Goal: Information Seeking & Learning: Learn about a topic

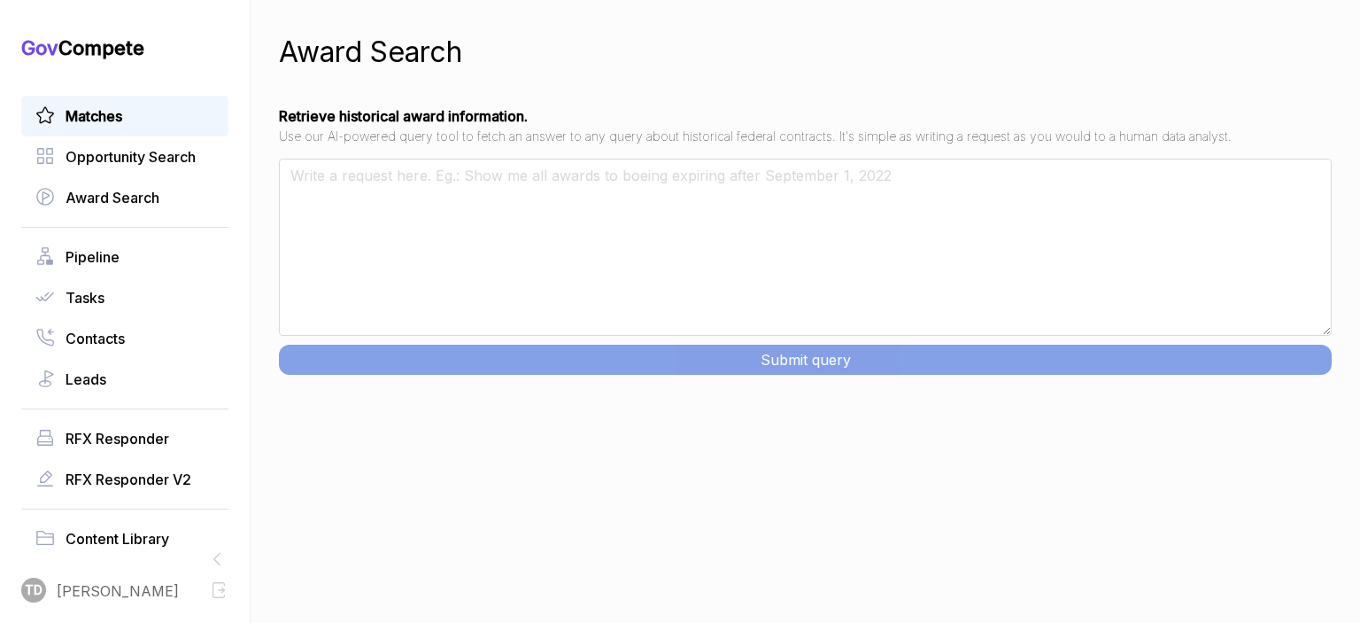
click at [106, 120] on span "Matches" at bounding box center [94, 115] width 57 height 21
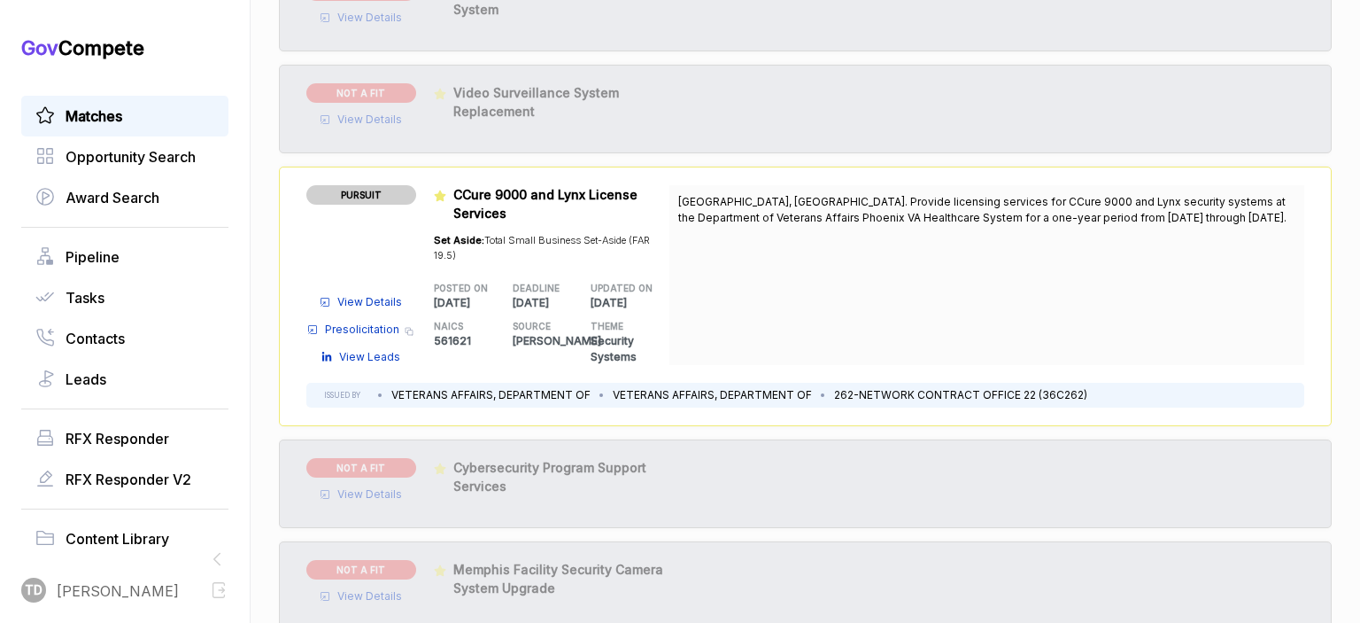
scroll to position [443, 0]
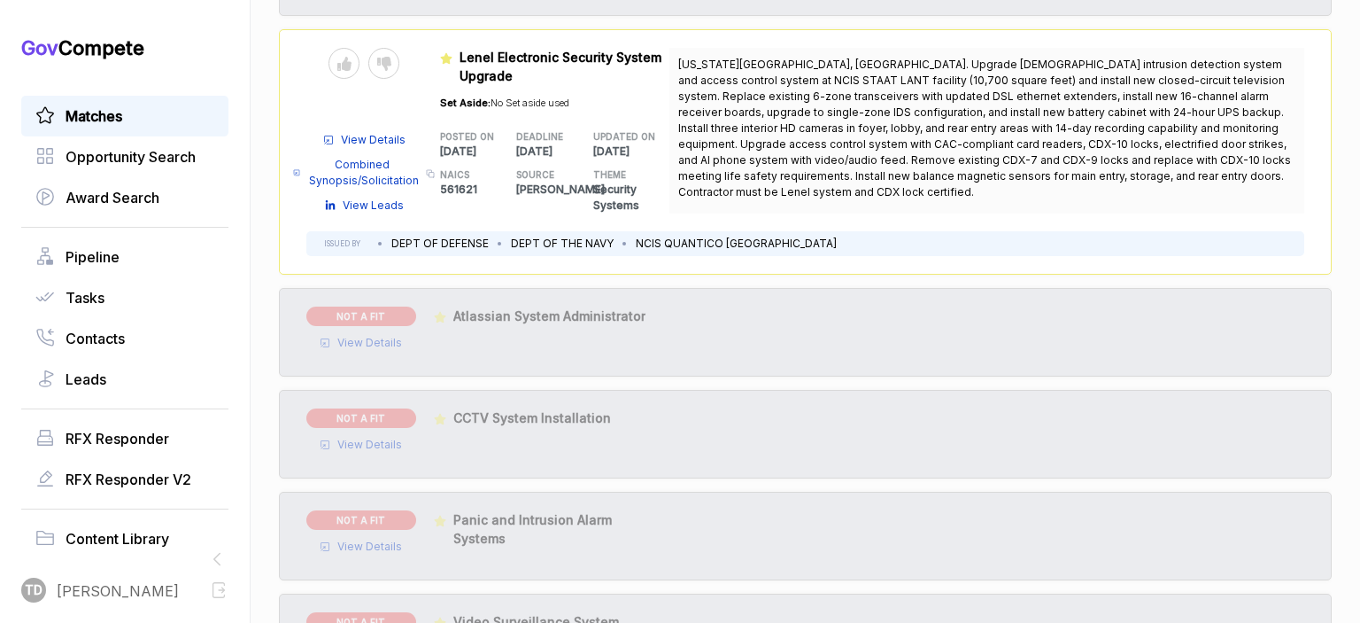
scroll to position [1605, 0]
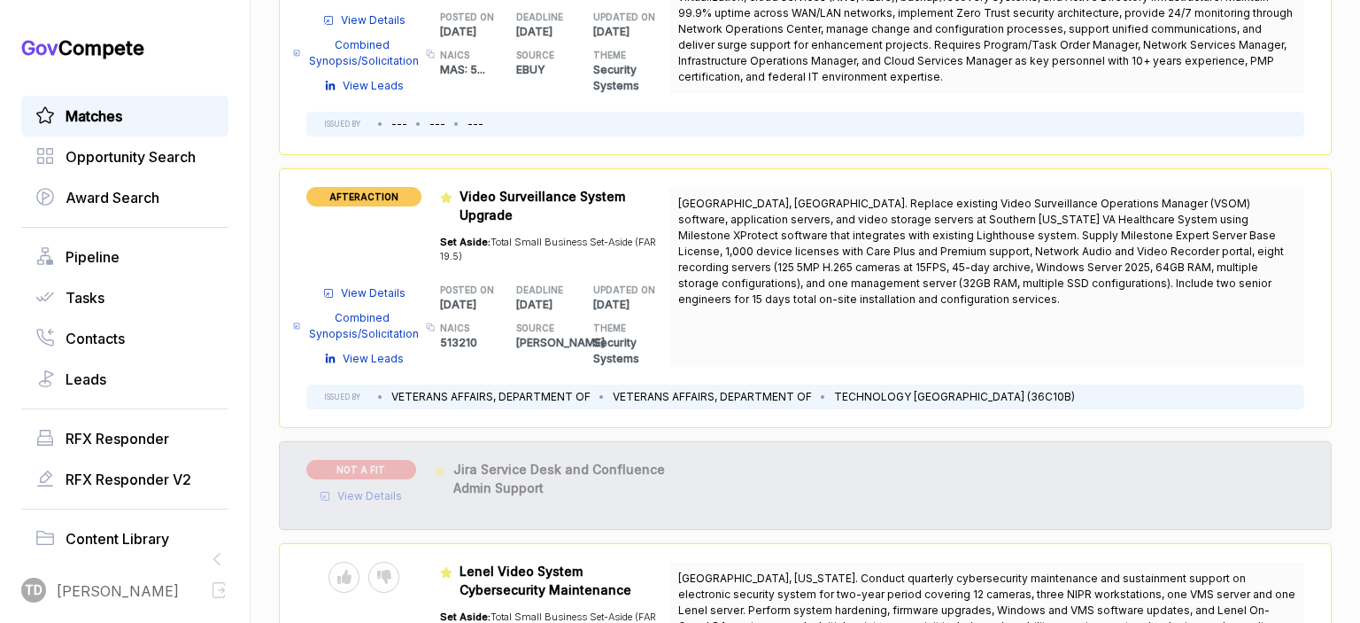
scroll to position [2799, 0]
click at [393, 328] on span "Combined Synopsis/Solicitation" at bounding box center [363, 325] width 113 height 32
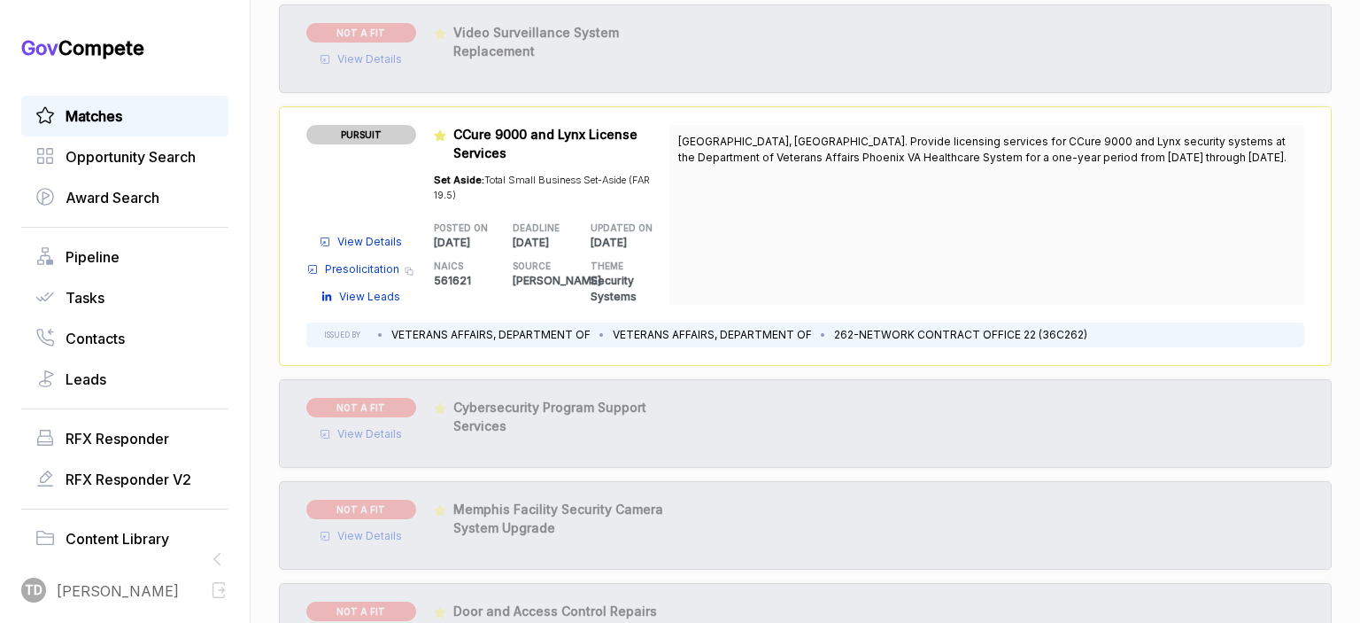
scroll to position [407, 0]
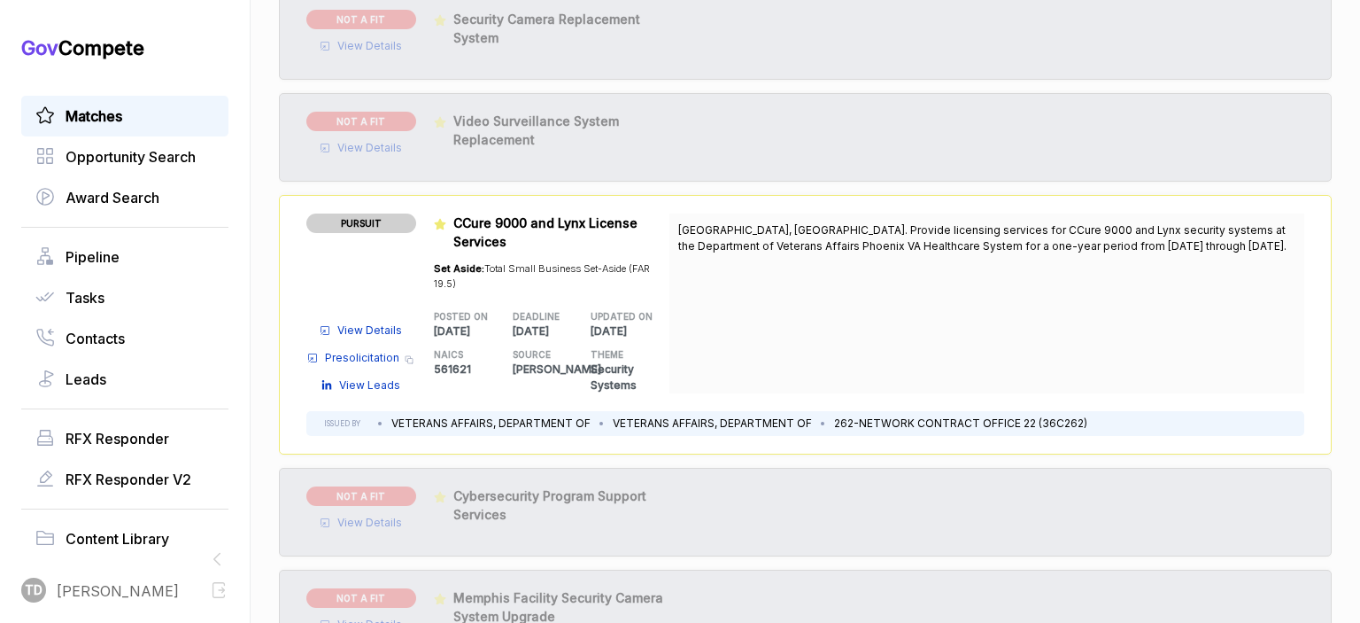
click at [379, 358] on span "Presolicitation" at bounding box center [362, 358] width 74 height 16
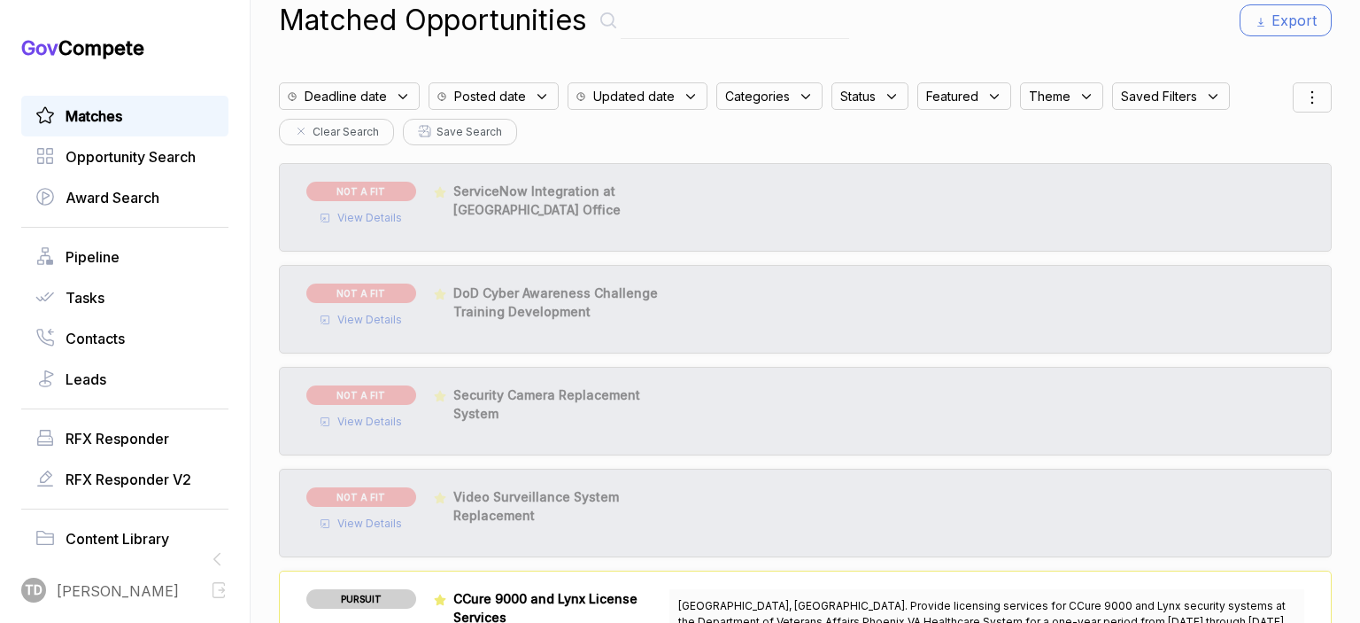
scroll to position [0, 0]
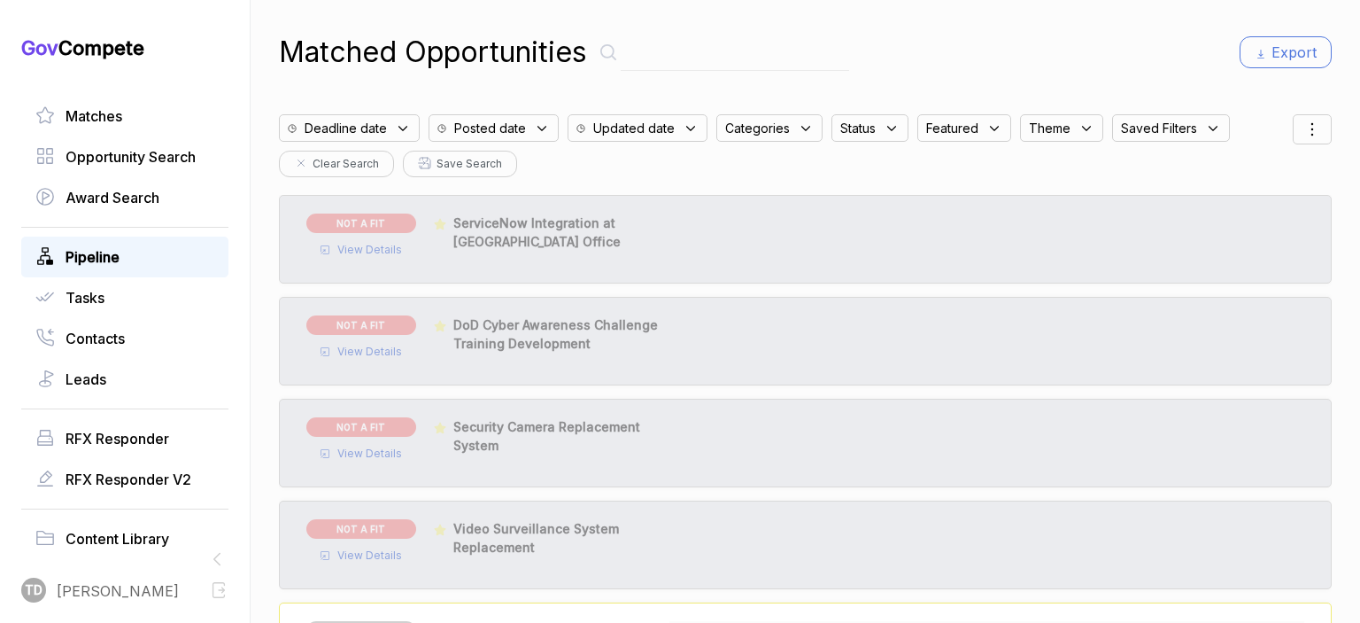
click at [108, 262] on span "Pipeline" at bounding box center [93, 256] width 54 height 21
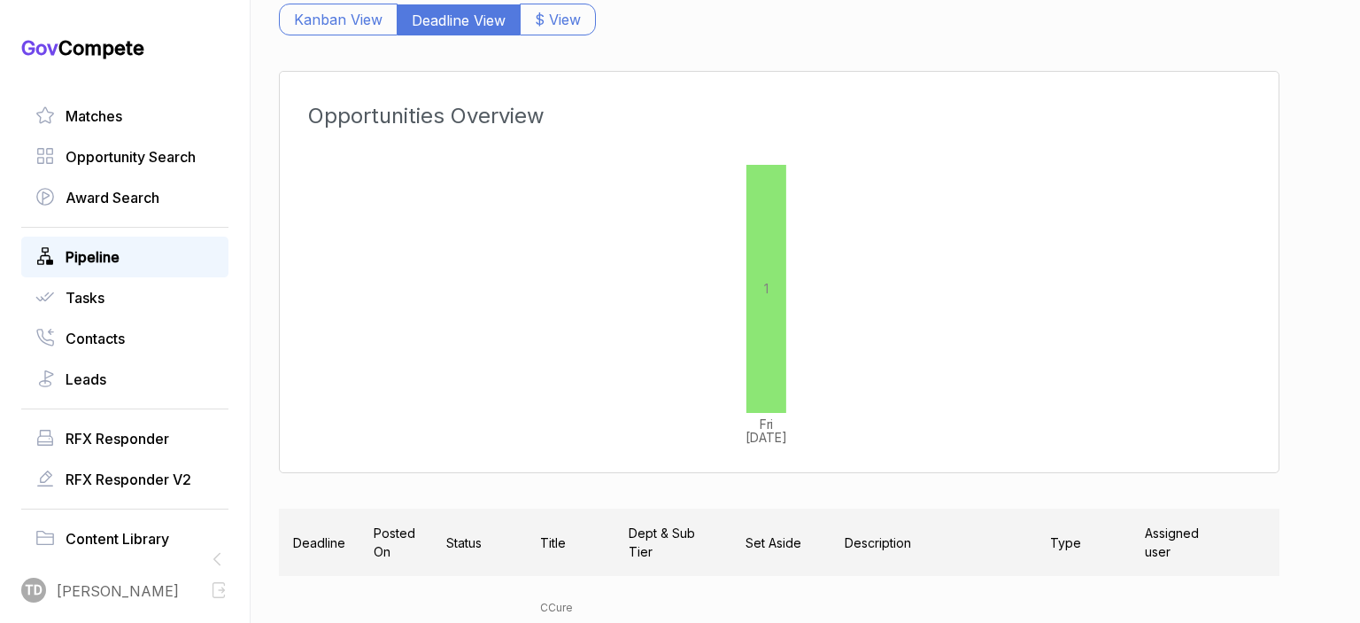
scroll to position [338, 0]
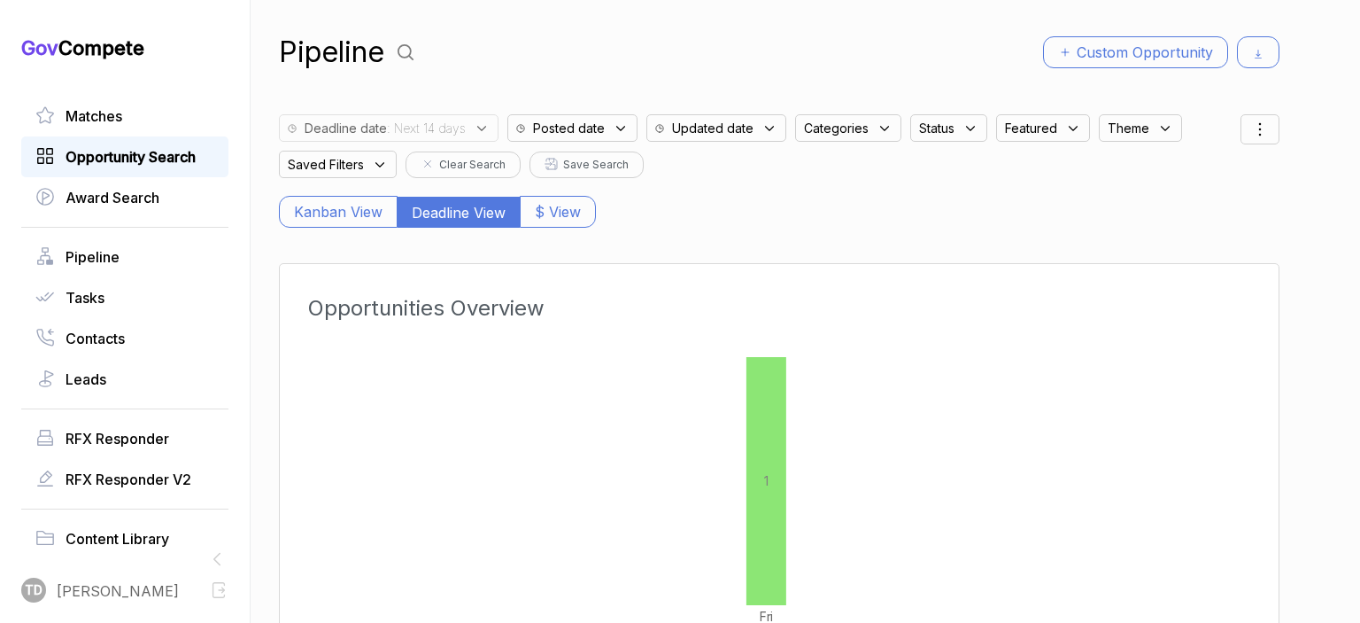
click at [105, 153] on span "Opportunity Search" at bounding box center [131, 156] width 130 height 21
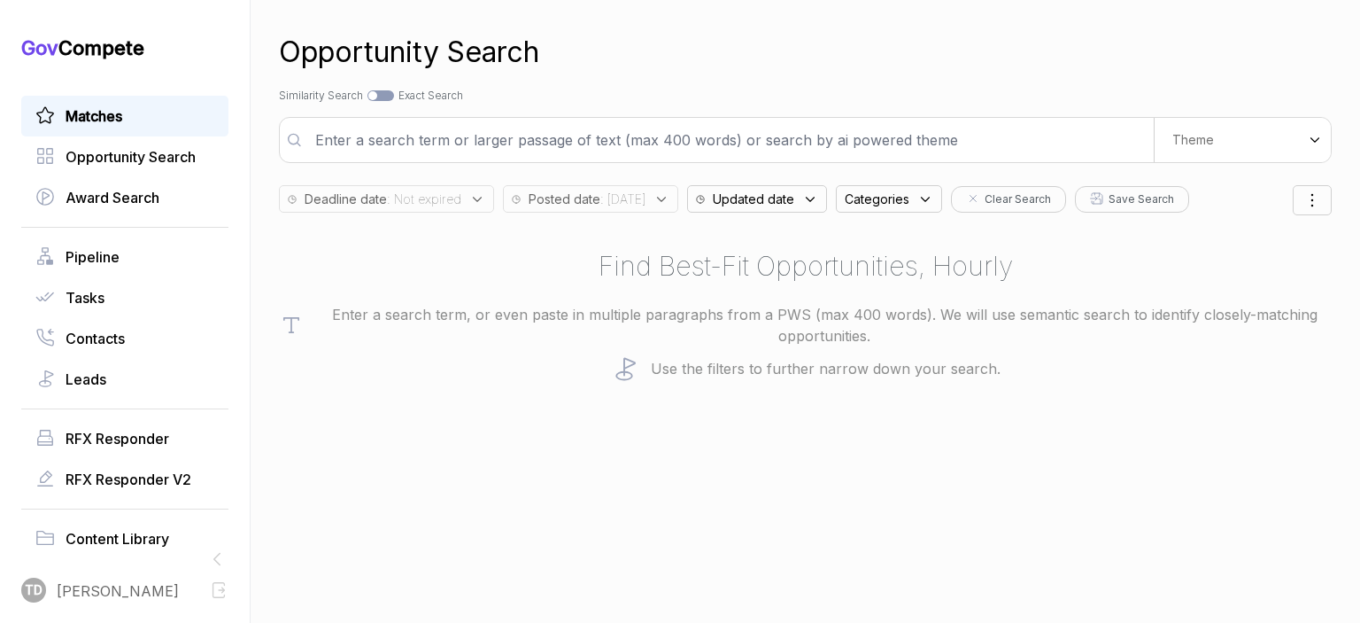
click at [103, 120] on span "Matches" at bounding box center [94, 115] width 57 height 21
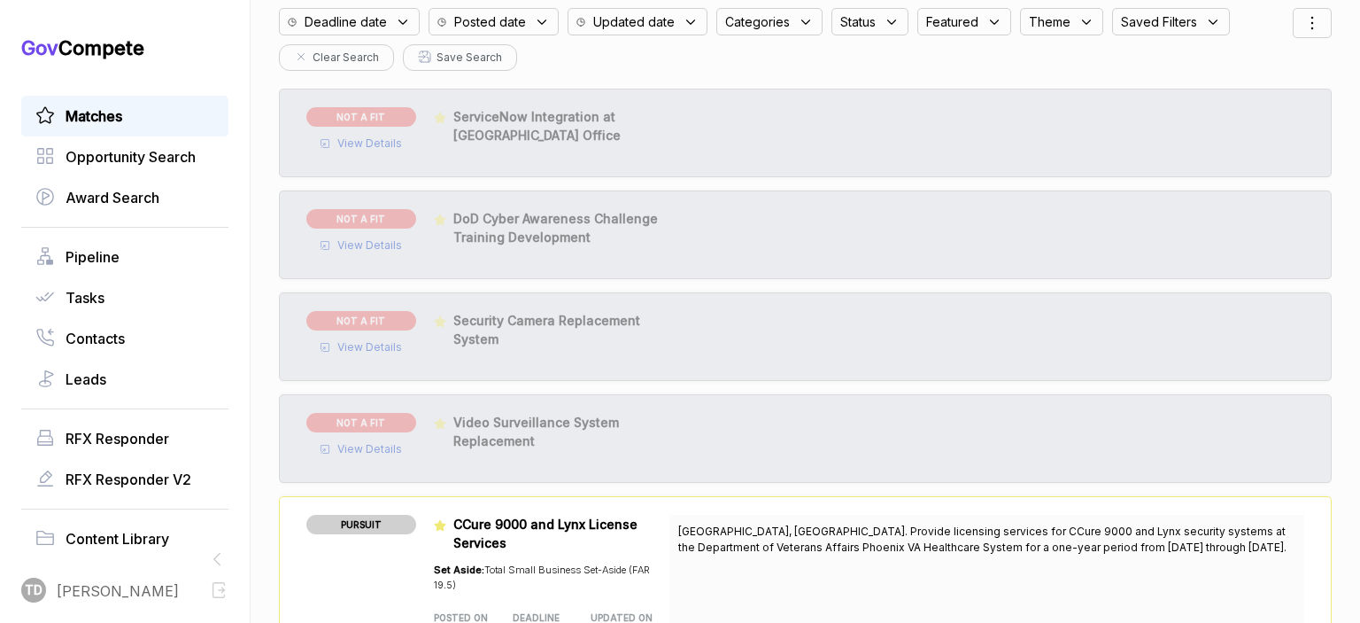
scroll to position [443, 0]
